Goal: Find specific page/section: Find specific page/section

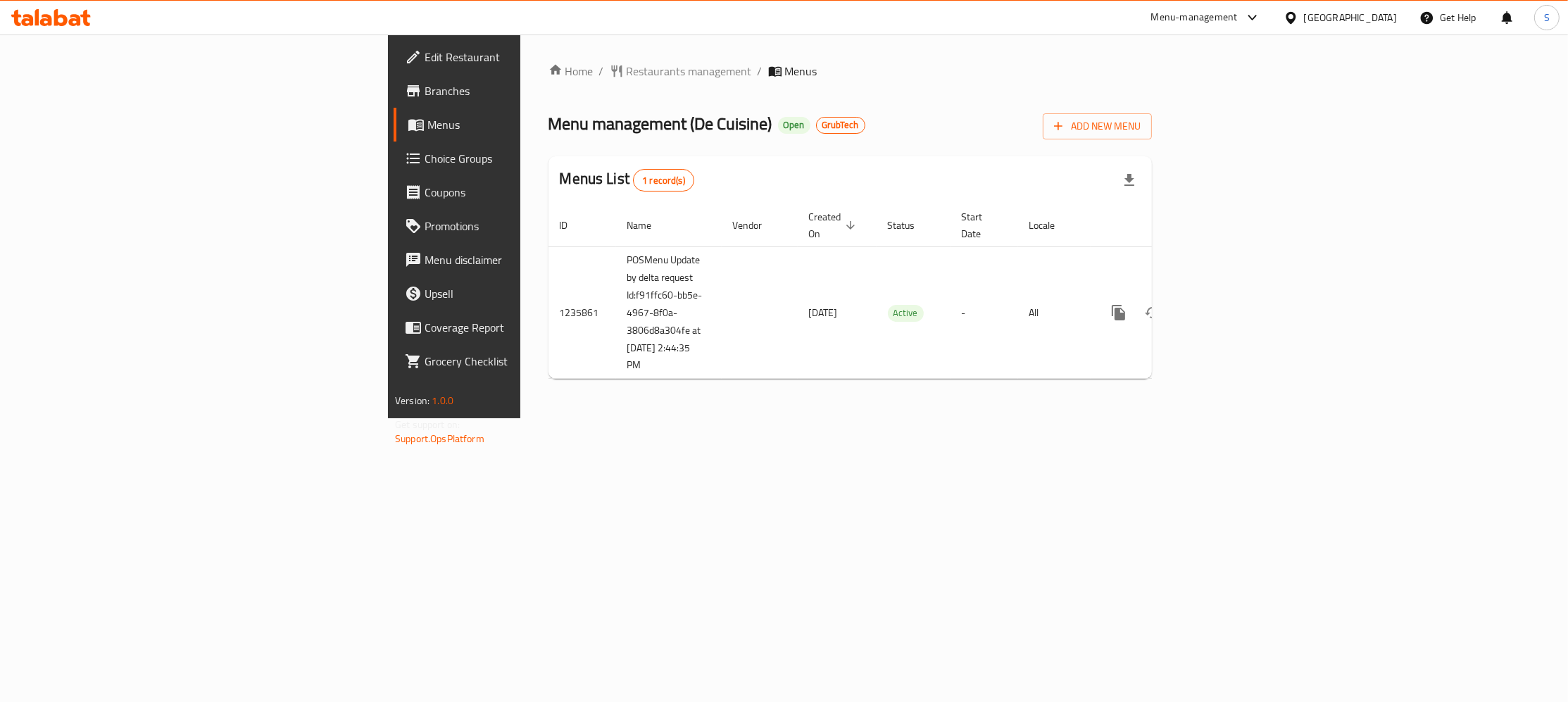
click at [548, 84] on div "Home / Restaurants management / Menus Menu management ( De Cuisine ) Open GrubT…" at bounding box center [850, 226] width 603 height 327
click at [627, 74] on span "Restaurants management" at bounding box center [689, 71] width 125 height 17
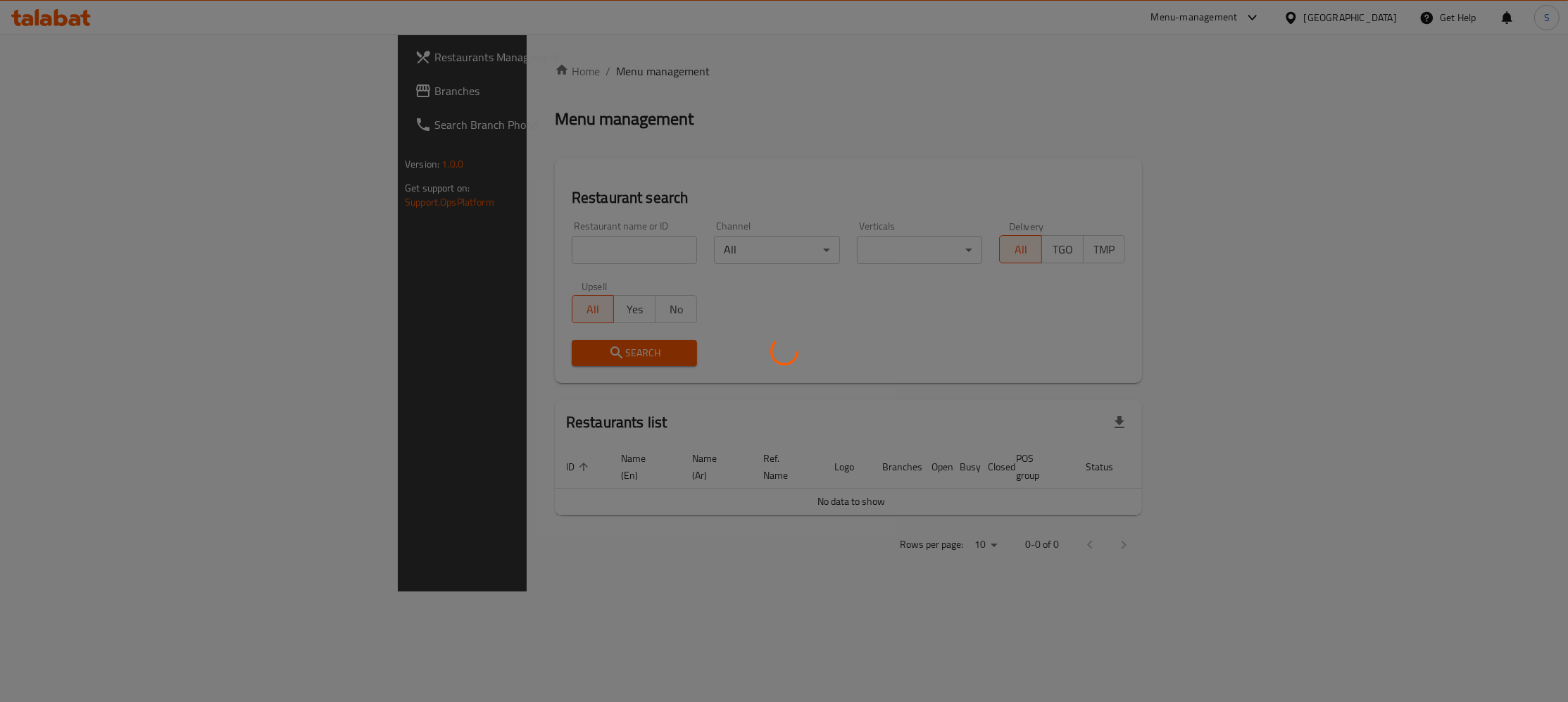
click at [419, 264] on div at bounding box center [784, 351] width 1568 height 702
click at [419, 255] on div at bounding box center [784, 351] width 1568 height 702
drag, startPoint x: 435, startPoint y: 248, endPoint x: 494, endPoint y: 250, distance: 59.0
click at [435, 249] on div at bounding box center [784, 351] width 1568 height 702
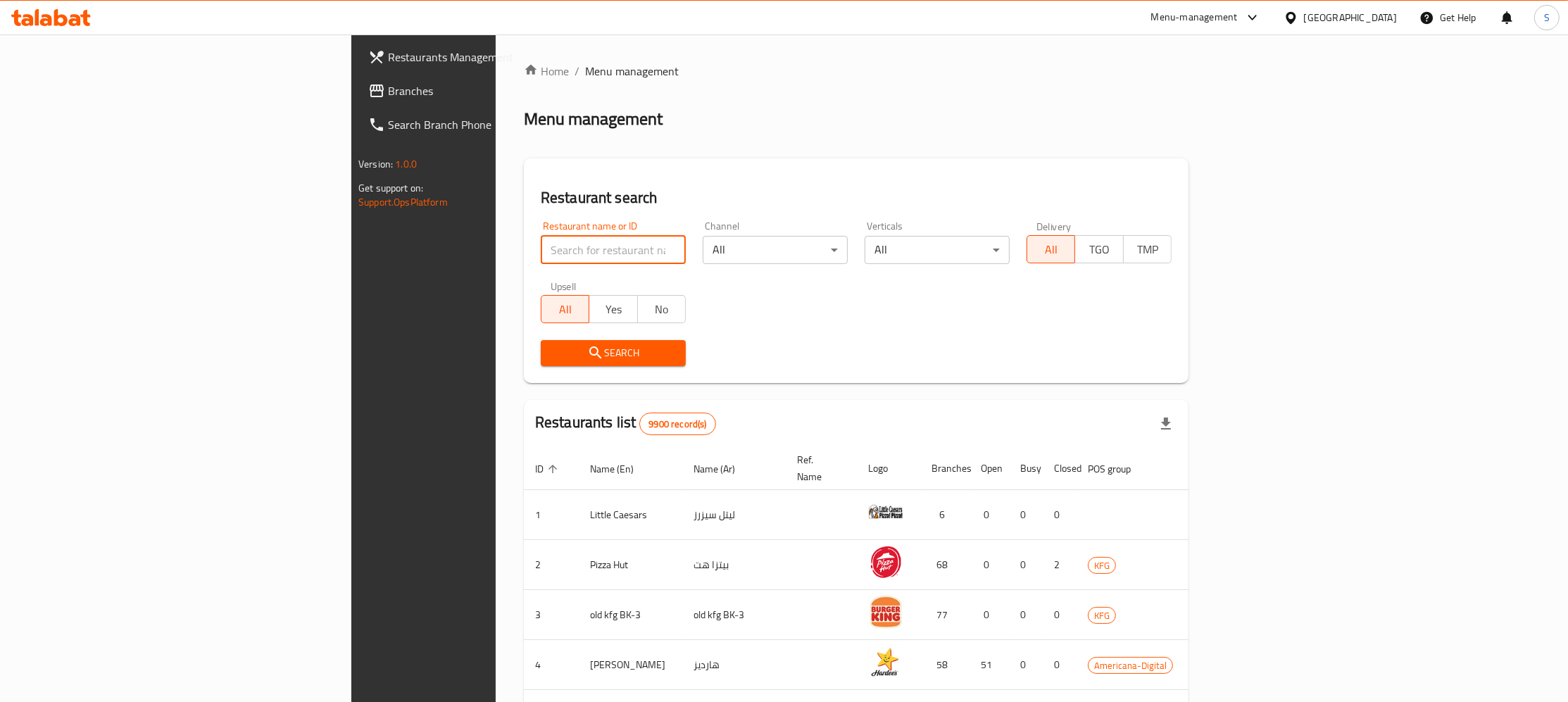
click at [541, 250] on input "search" at bounding box center [613, 249] width 145 height 28
click button "Search" at bounding box center [613, 353] width 145 height 26
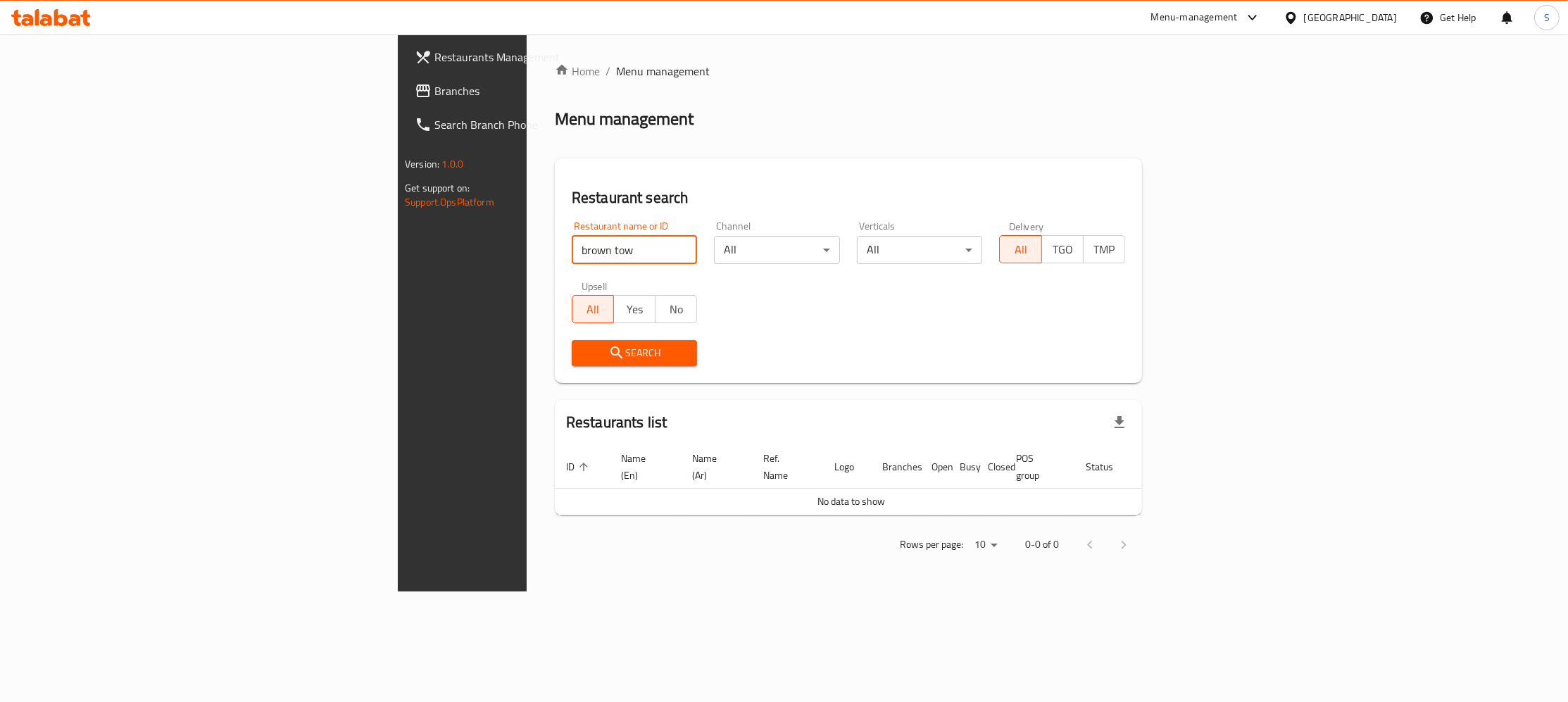
drag, startPoint x: 434, startPoint y: 250, endPoint x: 51, endPoint y: 265, distance: 383.3
click at [571, 264] on input "brown tow" at bounding box center [634, 249] width 126 height 28
type input "brown to"
click button "Search" at bounding box center [634, 353] width 126 height 26
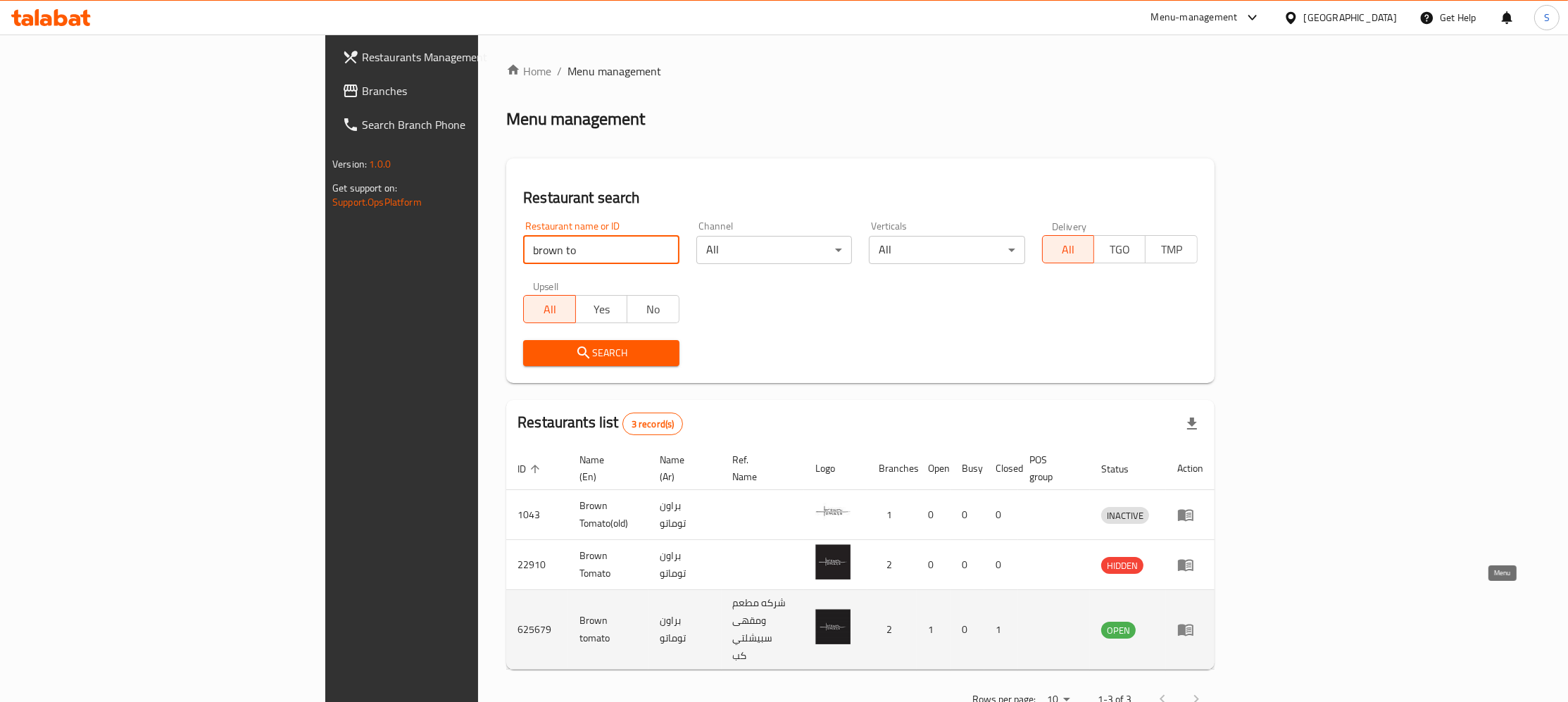
click at [1193, 625] on icon "enhanced table" at bounding box center [1185, 631] width 15 height 12
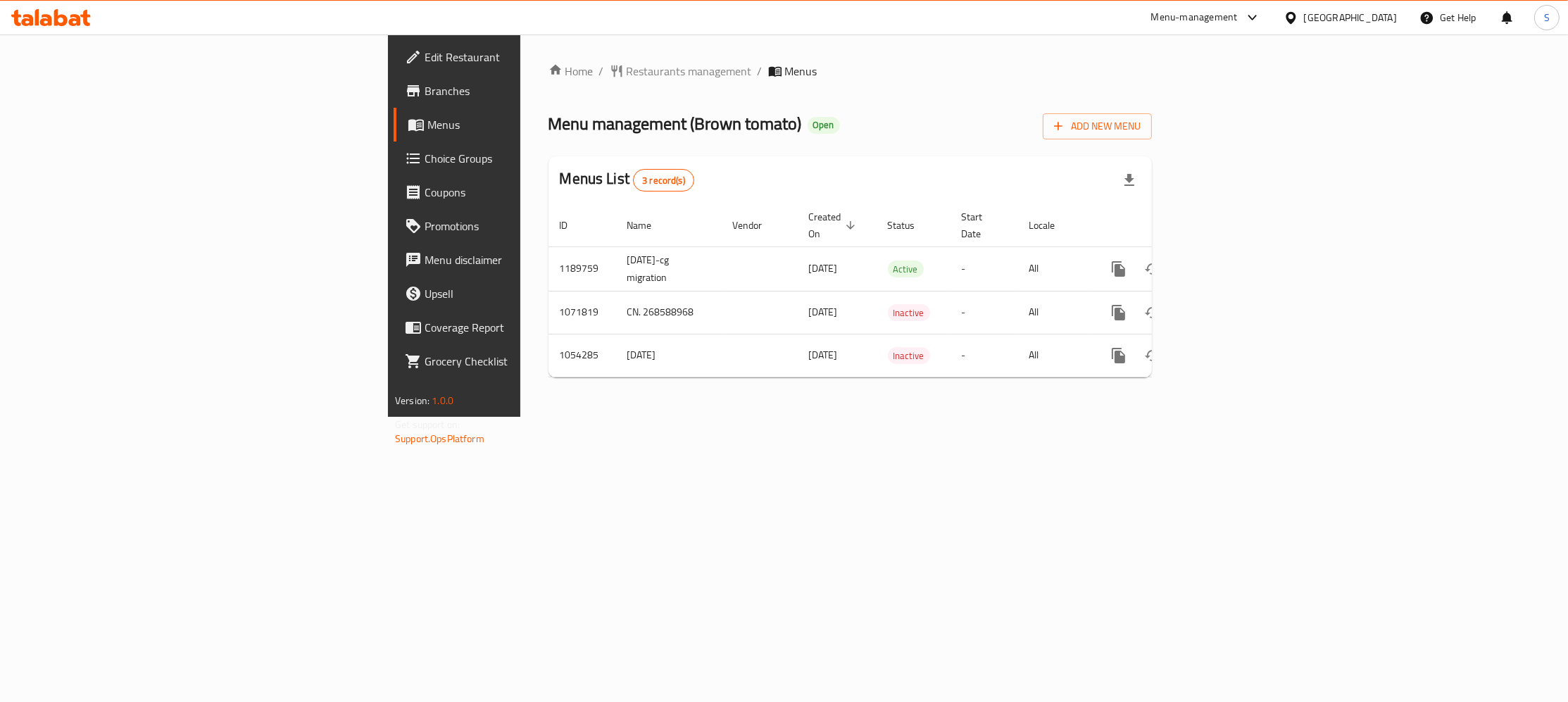
click at [425, 88] on span "Branches" at bounding box center [532, 90] width 214 height 17
